Goal: Navigation & Orientation: Find specific page/section

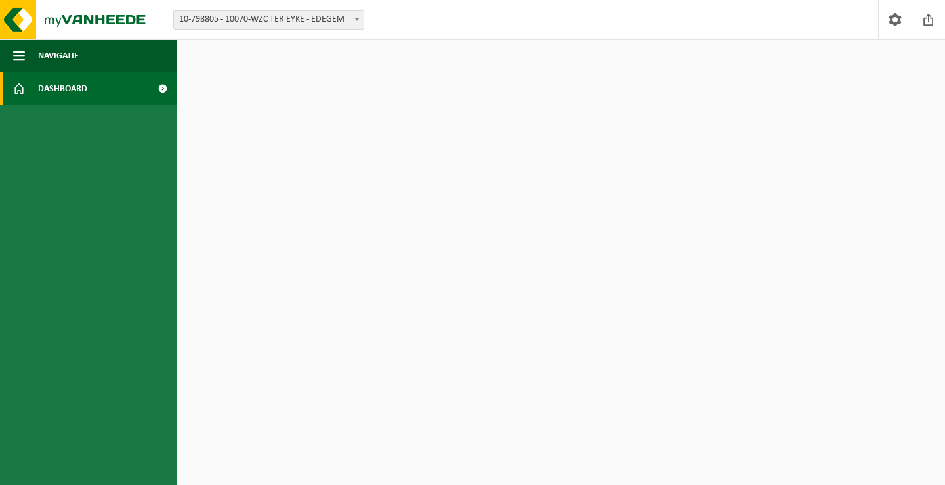
click at [68, 87] on span "Dashboard" at bounding box center [62, 88] width 49 height 33
click at [71, 19] on img at bounding box center [79, 19] width 158 height 39
click at [353, 21] on span at bounding box center [356, 19] width 13 height 17
click at [384, 95] on html "Vestiging: 10-798805 - 10070-WZC TER EYKE - EDEGEM 10-798805 - 10070-WZC TER EY…" at bounding box center [472, 242] width 945 height 485
click at [58, 57] on span "Navigatie" at bounding box center [58, 55] width 41 height 33
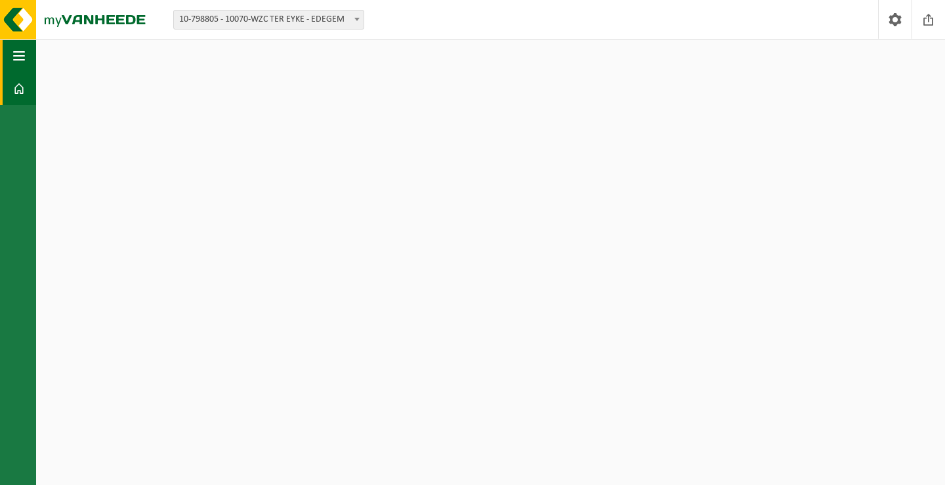
click at [16, 60] on span "button" at bounding box center [19, 55] width 12 height 33
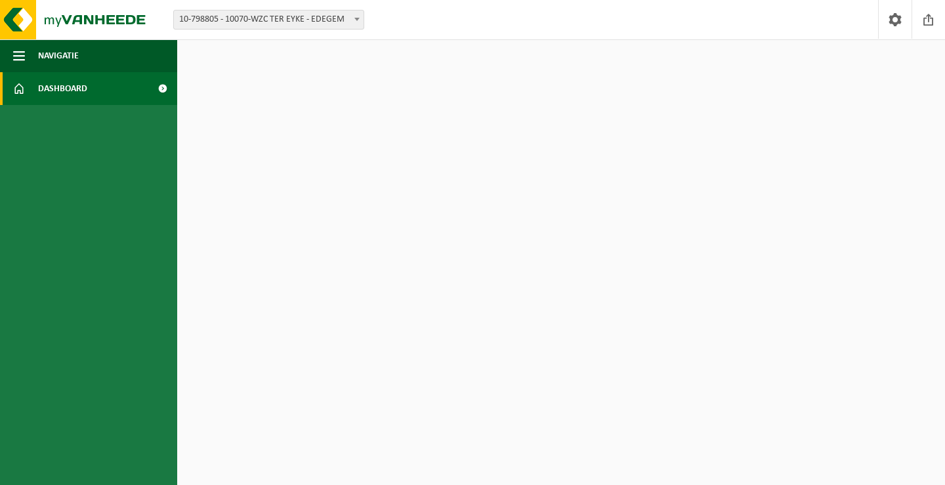
click at [158, 87] on span at bounding box center [163, 88] width 30 height 33
